Goal: Transaction & Acquisition: Purchase product/service

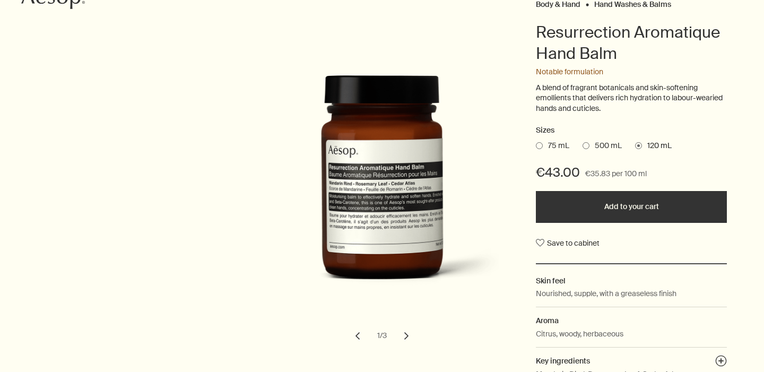
click at [542, 144] on span at bounding box center [539, 145] width 7 height 7
click at [536, 144] on input "75 mL" at bounding box center [536, 144] width 0 height 7
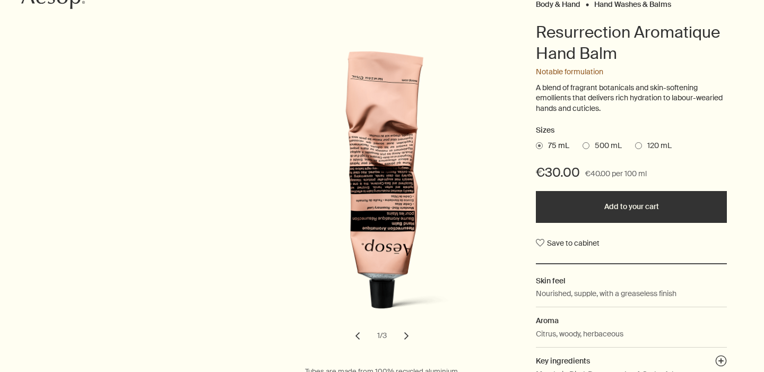
click at [625, 203] on button "Add to your cart" at bounding box center [631, 207] width 191 height 32
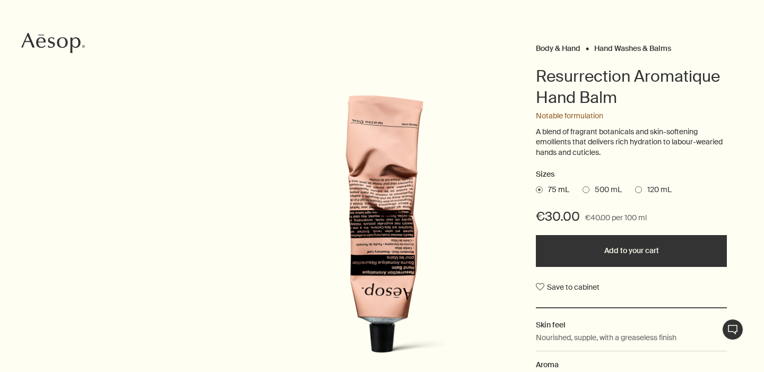
scroll to position [110, 0]
click at [622, 249] on button "Added to your cart Add to your cart" at bounding box center [631, 250] width 191 height 32
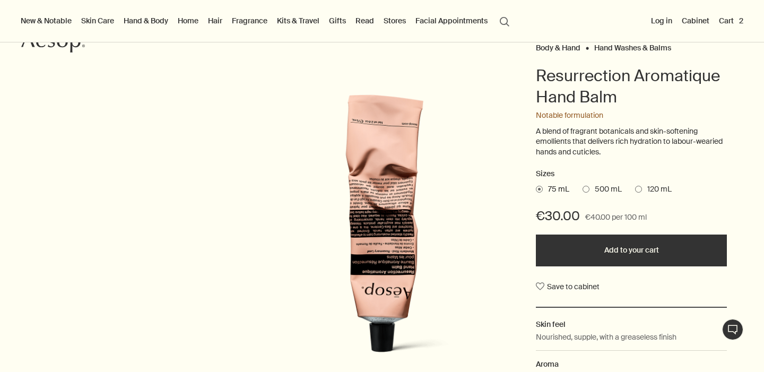
scroll to position [0, 0]
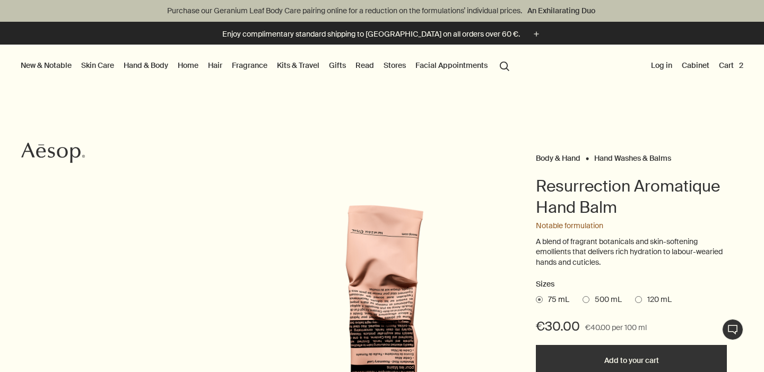
click at [723, 64] on button "Cart 2" at bounding box center [731, 65] width 29 height 14
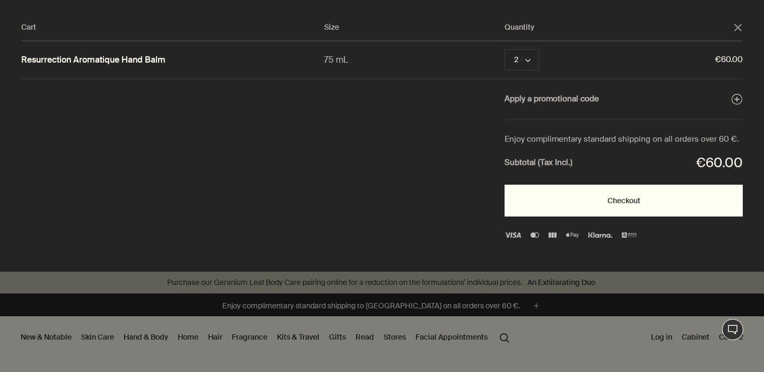
click at [615, 197] on button "Checkout" at bounding box center [623, 201] width 238 height 32
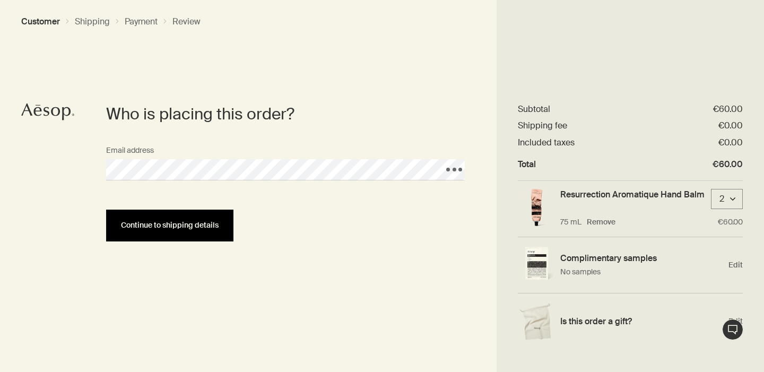
click at [177, 223] on span "Continue to shipping details" at bounding box center [170, 225] width 98 height 8
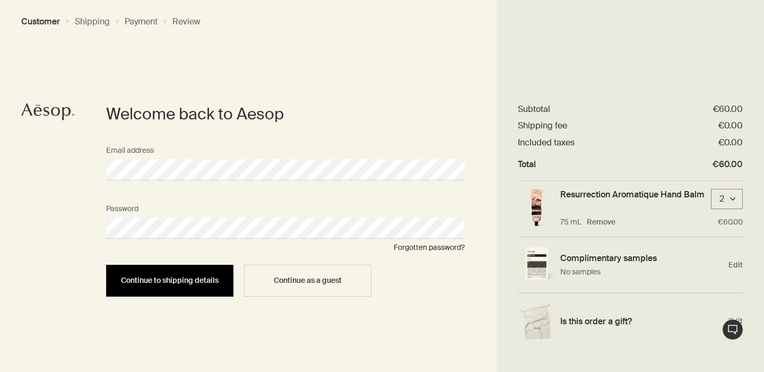
click at [193, 279] on span "Continue to shipping details" at bounding box center [170, 280] width 98 height 8
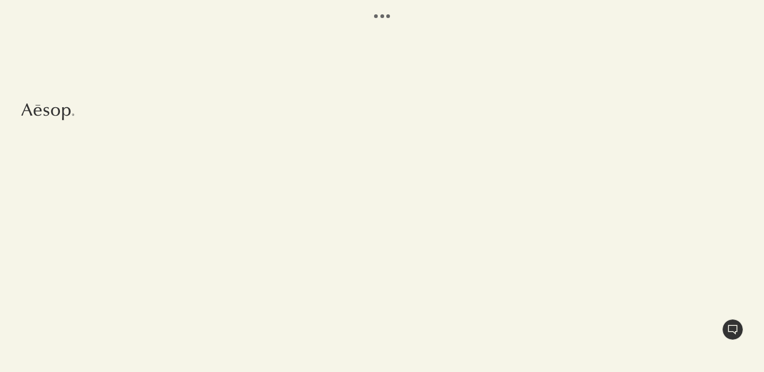
select select "FR"
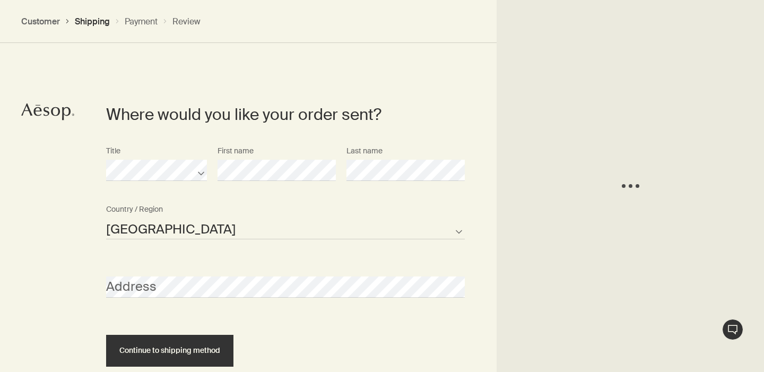
scroll to position [238, 0]
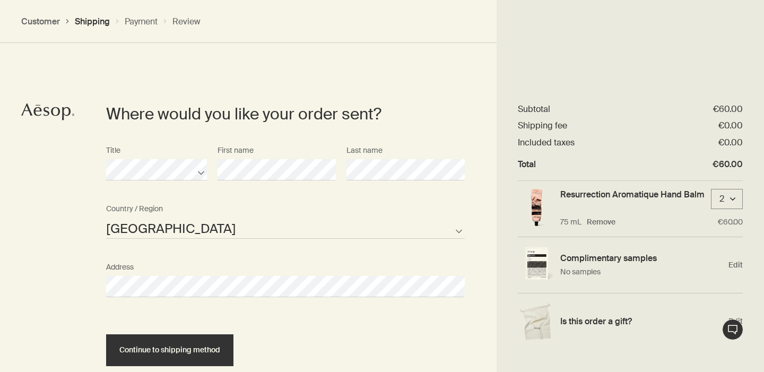
select select "FR"
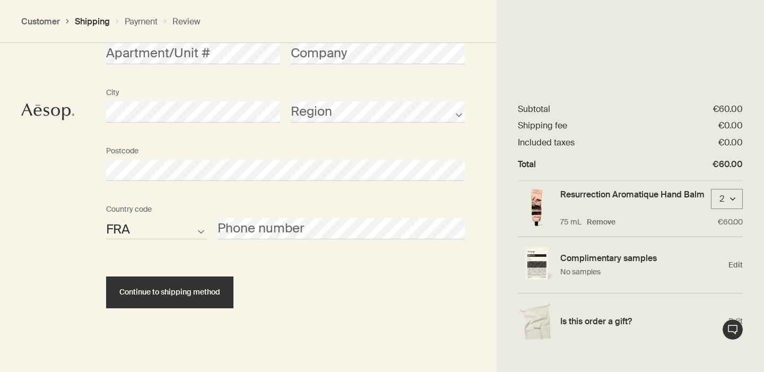
scroll to position [536, 0]
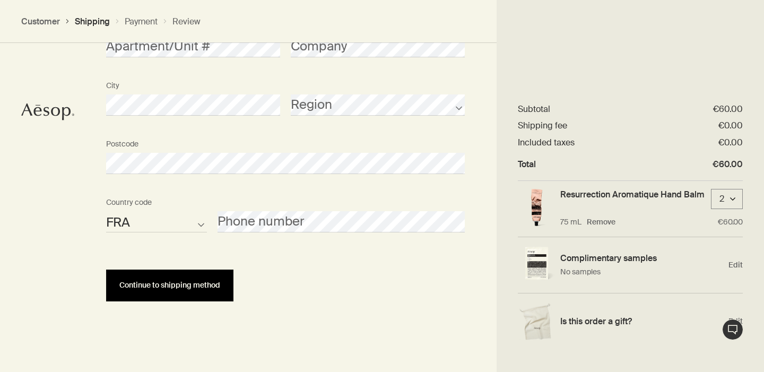
click at [190, 285] on span "Continue to shipping method" at bounding box center [169, 285] width 101 height 8
click at [140, 278] on button "Continue to shipping method" at bounding box center [169, 285] width 127 height 32
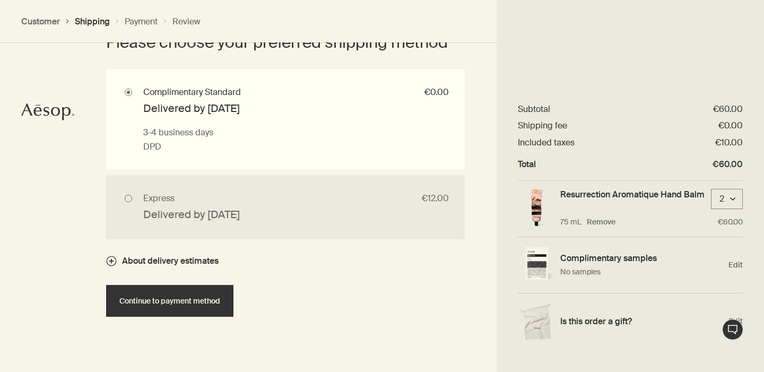
scroll to position [773, 0]
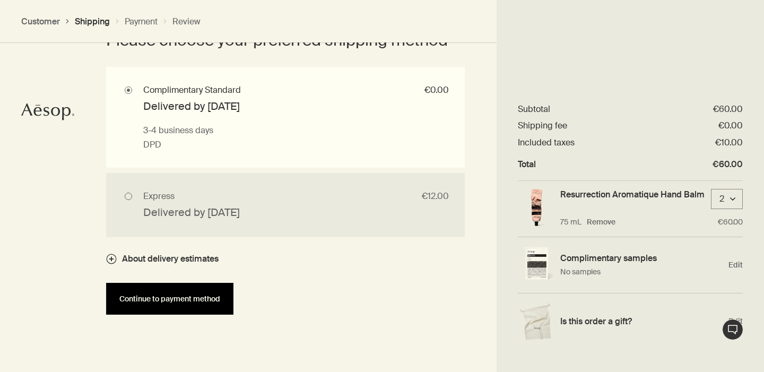
click at [197, 303] on span "Continue to payment method" at bounding box center [169, 299] width 101 height 8
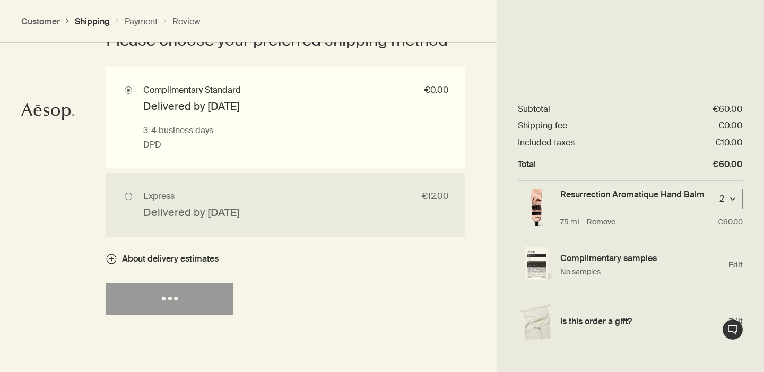
select select "GB"
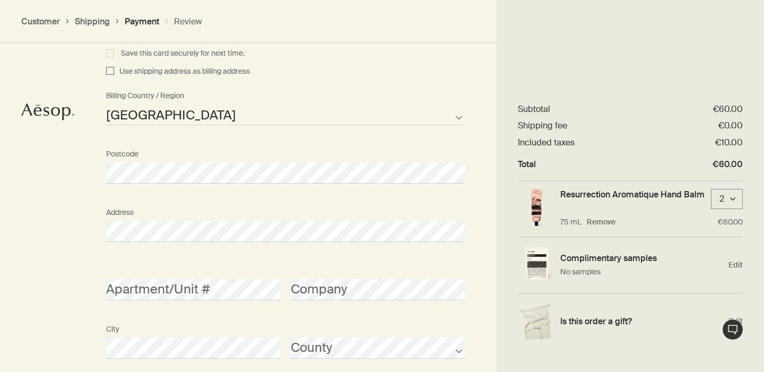
scroll to position [1057, 0]
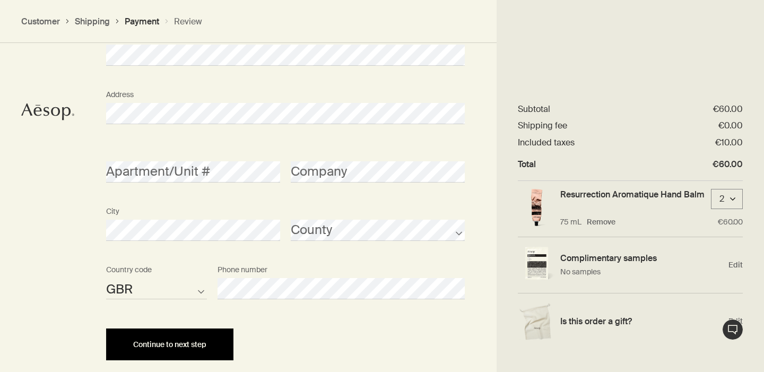
click at [183, 347] on span "Continue to next step" at bounding box center [169, 345] width 73 height 8
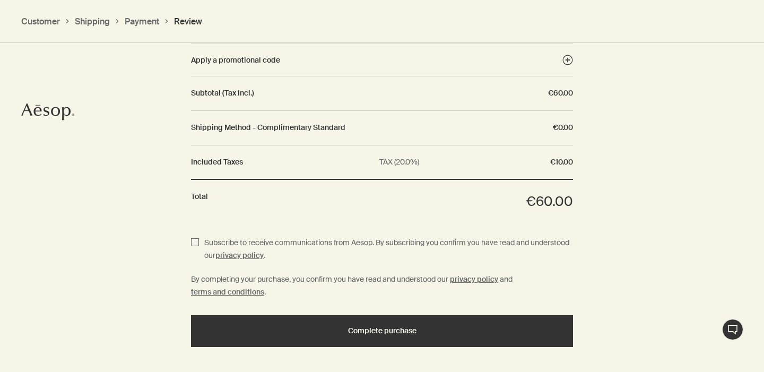
scroll to position [1020, 0]
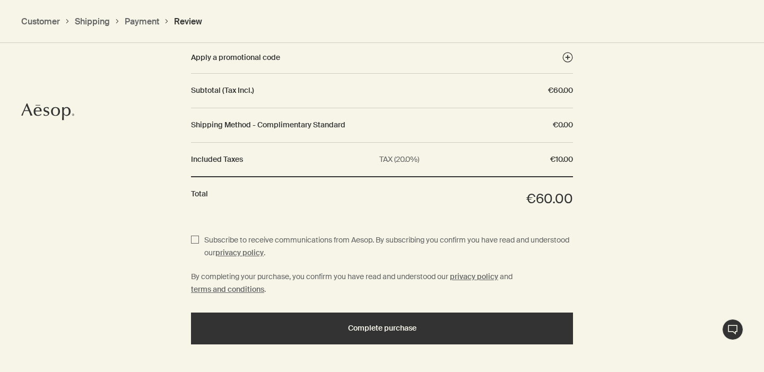
click at [199, 236] on span "Subscribe to receive communications from Aesop. By subscribing you confirm you …" at bounding box center [386, 247] width 374 height 26
click at [199, 236] on input "Subscribe to receive communications from Aesop. By subscribing you confirm you …" at bounding box center [195, 247] width 8 height 26
checkbox input "true"
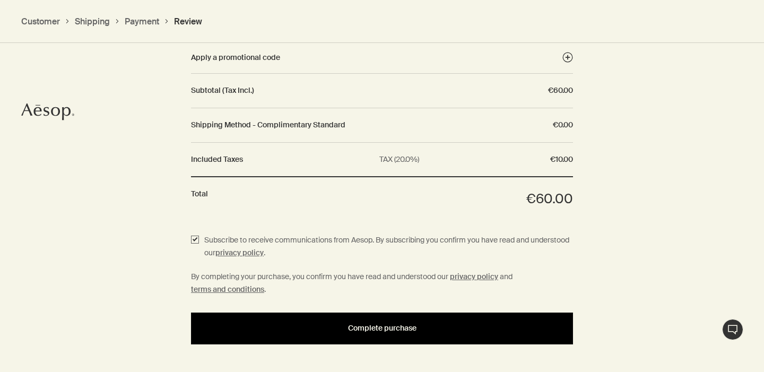
click at [362, 328] on span "Complete purchase" at bounding box center [382, 328] width 68 height 8
